Goal: Check status: Check status

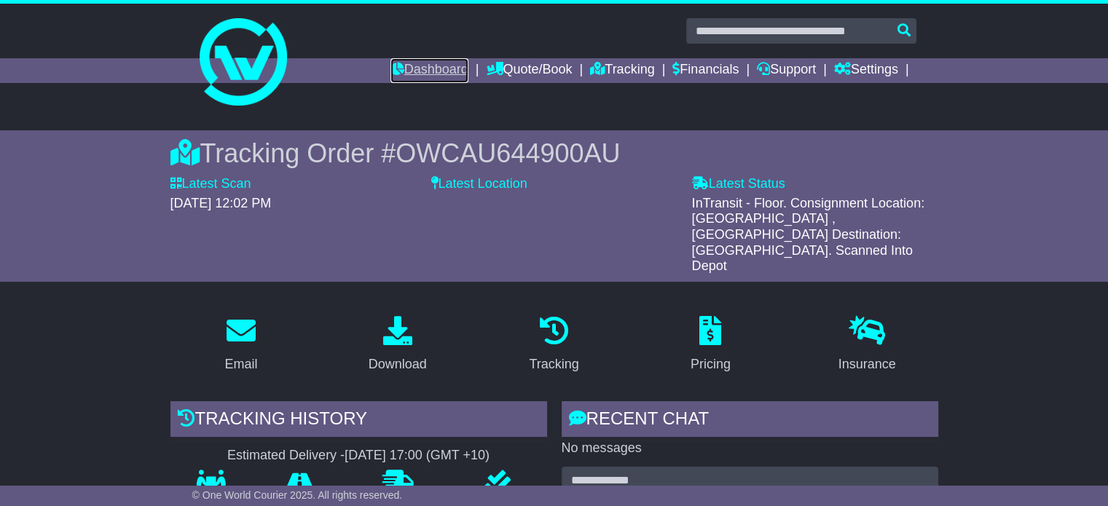
click at [410, 68] on link "Dashboard" at bounding box center [429, 70] width 78 height 25
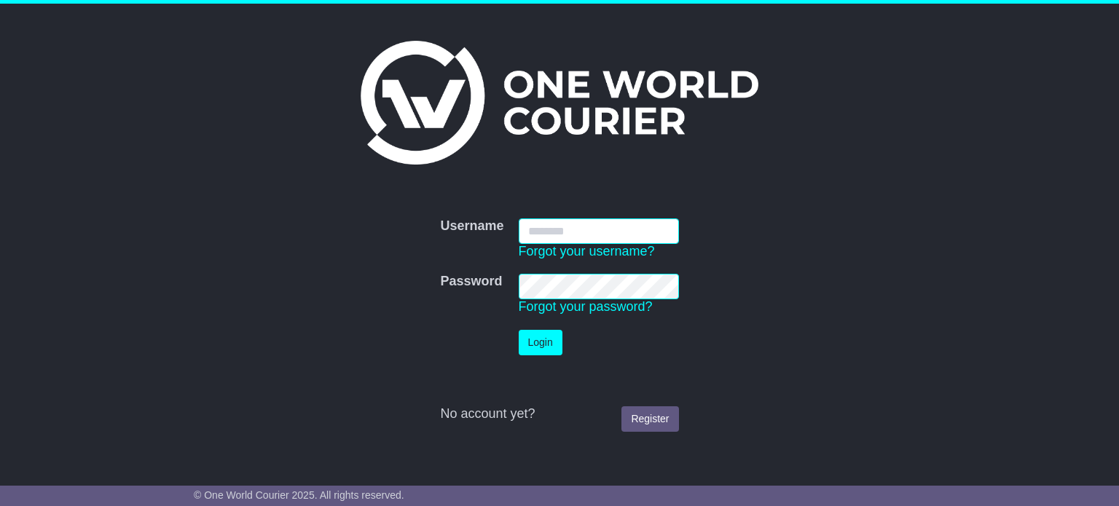
click at [566, 229] on input "Username" at bounding box center [599, 231] width 160 height 25
type input "**********"
click at [547, 350] on button "Login" at bounding box center [541, 342] width 44 height 25
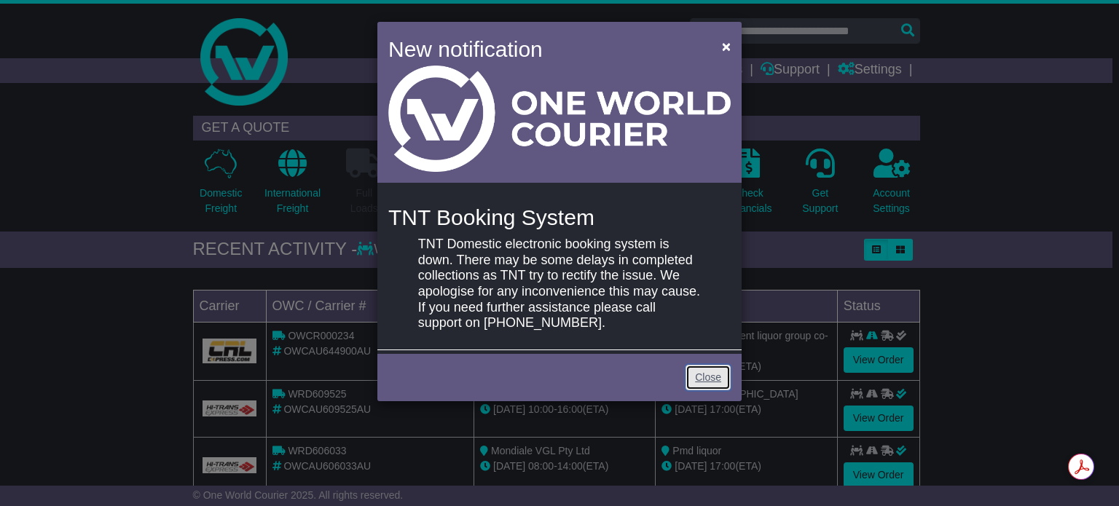
click at [697, 378] on link "Close" at bounding box center [708, 377] width 45 height 25
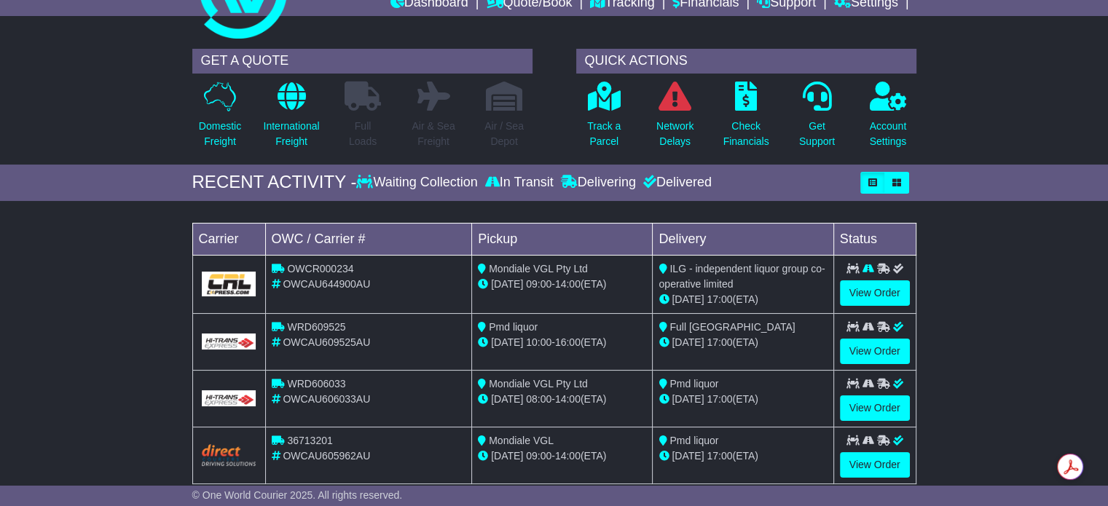
scroll to position [73, 0]
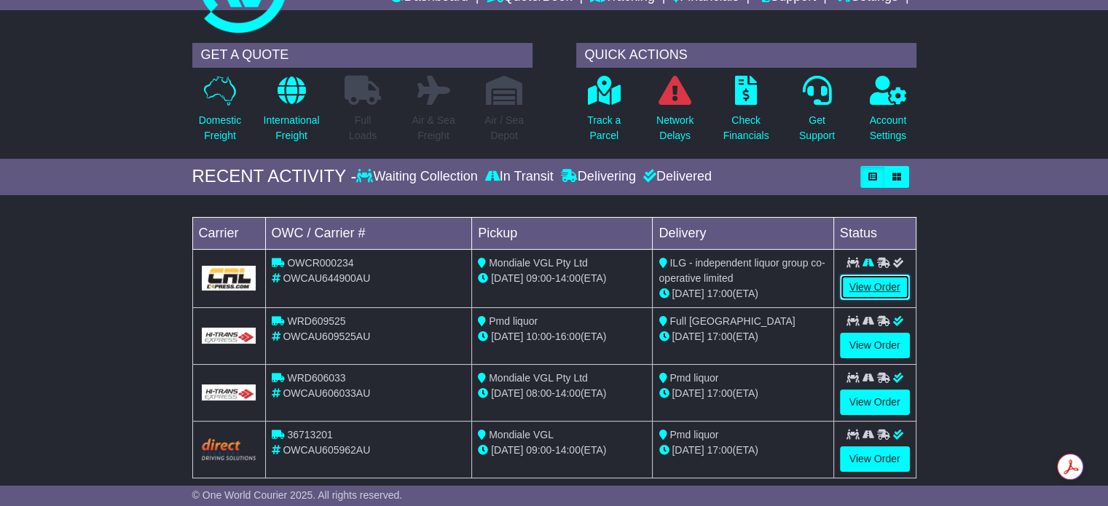
click at [875, 279] on link "View Order" at bounding box center [875, 287] width 70 height 25
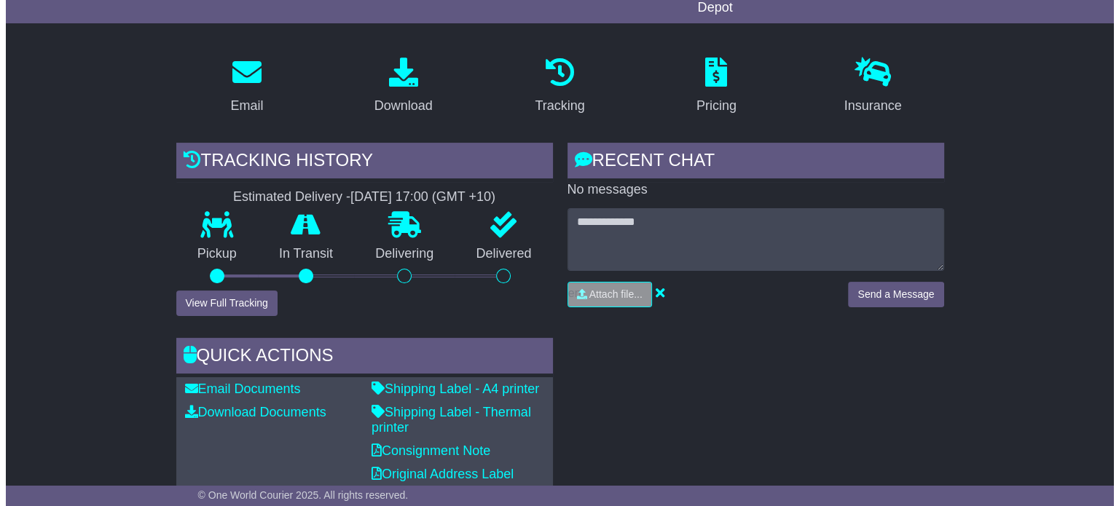
scroll to position [291, 0]
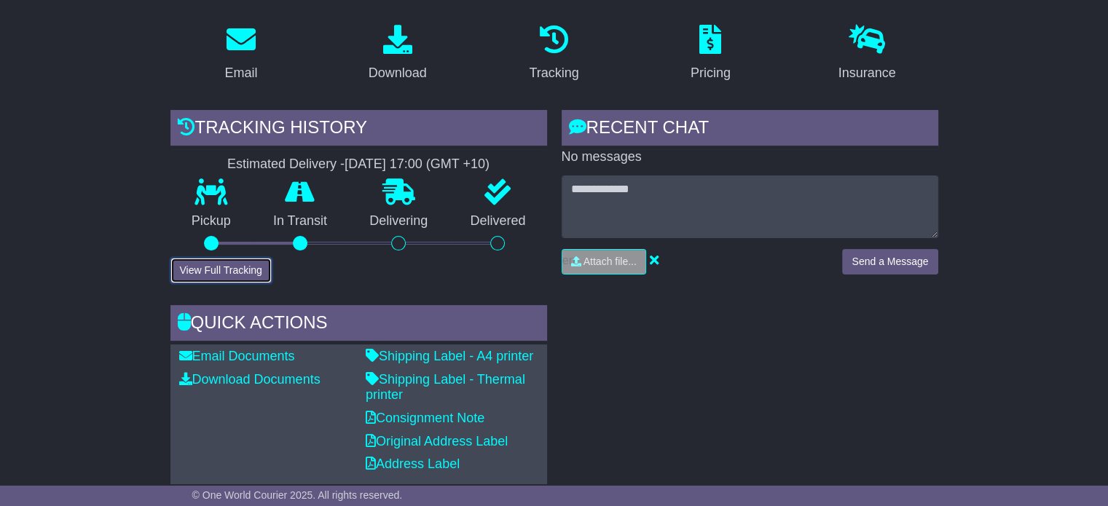
click at [240, 258] on button "View Full Tracking" at bounding box center [220, 270] width 101 height 25
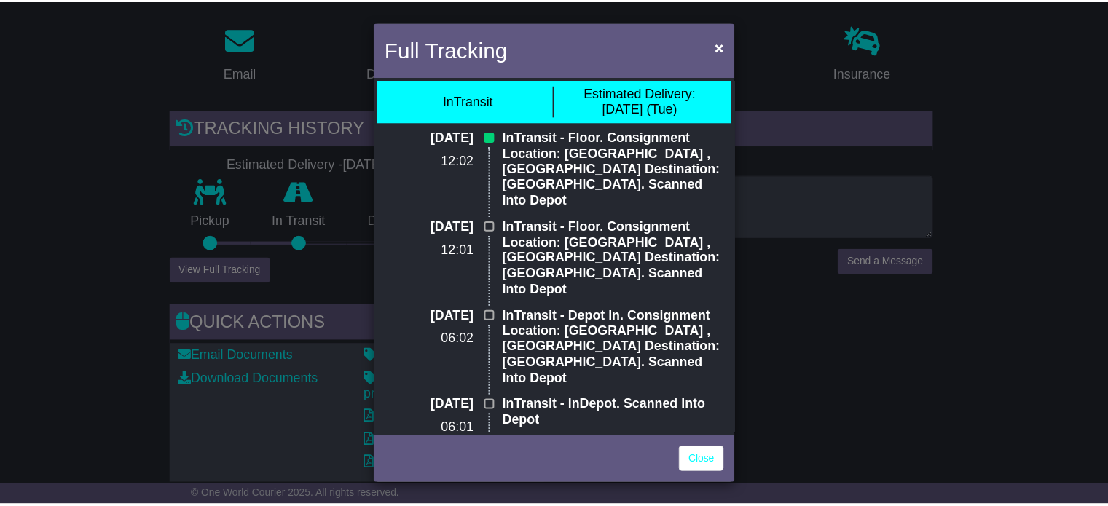
scroll to position [0, 0]
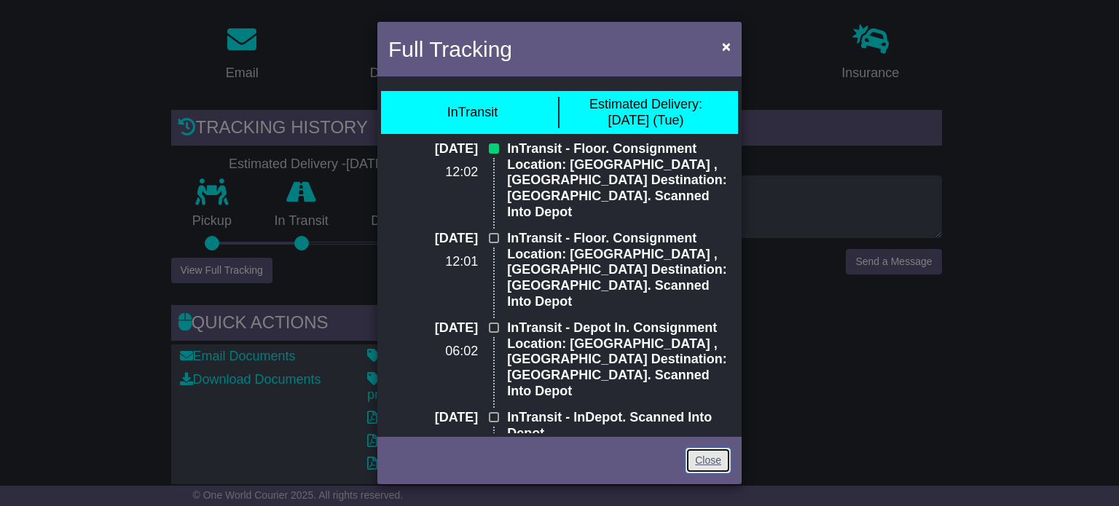
click at [719, 457] on link "Close" at bounding box center [708, 460] width 45 height 25
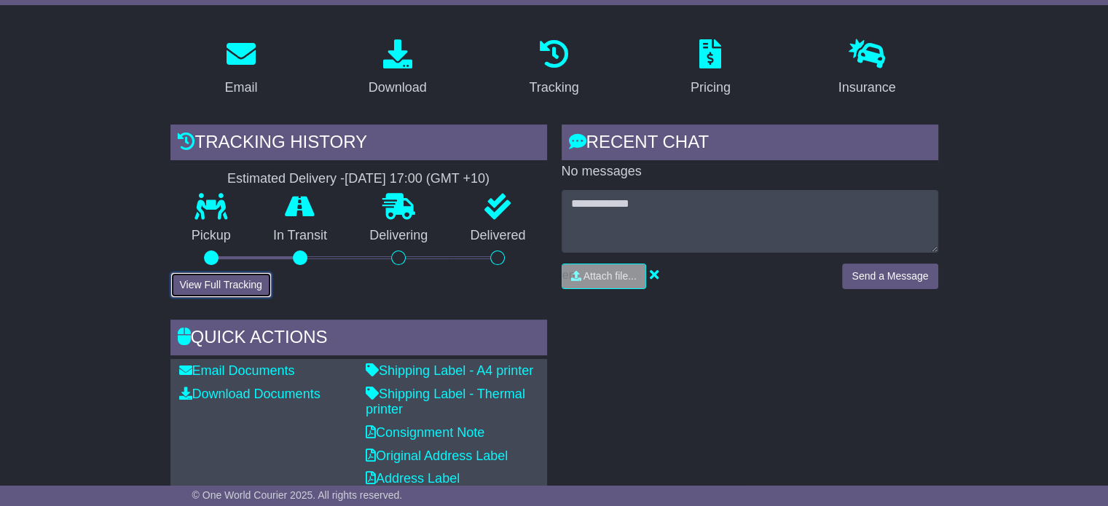
scroll to position [291, 0]
